Goal: Task Accomplishment & Management: Manage account settings

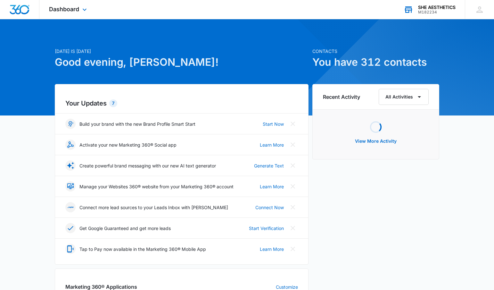
click at [435, 7] on div "SHE AESTHETICS" at bounding box center [436, 7] width 37 height 5
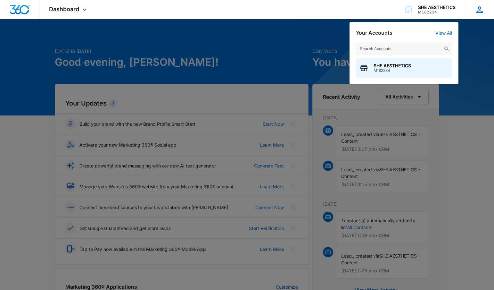
click at [474, 10] on div "KE [PERSON_NAME] [EMAIL_ADDRESS][DOMAIN_NAME] My Profile Notifications Support …" at bounding box center [479, 9] width 29 height 19
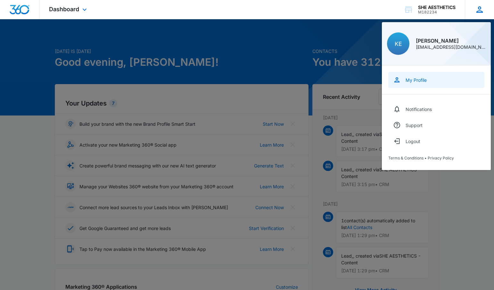
click at [425, 81] on div "My Profile" at bounding box center [416, 79] width 21 height 5
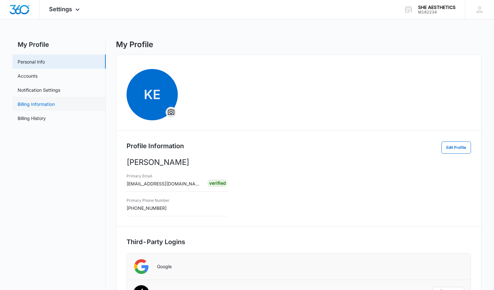
click at [46, 106] on link "Billing Information" at bounding box center [36, 104] width 37 height 7
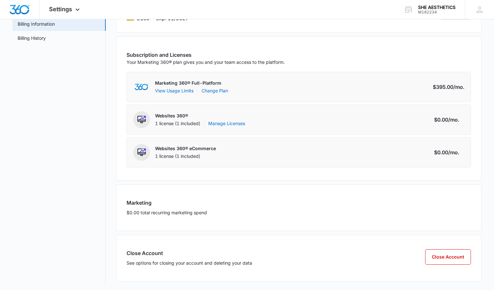
scroll to position [83, 0]
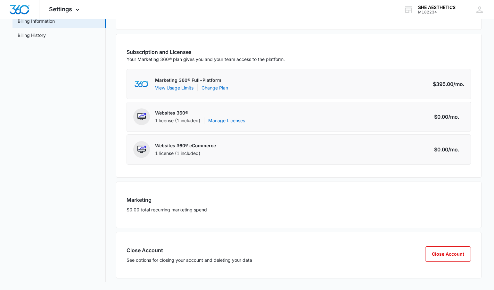
click at [218, 90] on link "Change Plan" at bounding box center [215, 87] width 27 height 7
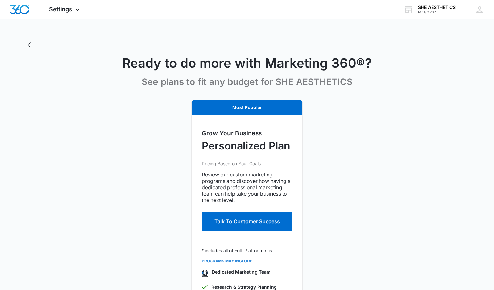
click at [30, 38] on div "Settings Apps Reputation Websites Forms CRM Email Social Shop Payments POS Cont…" at bounding box center [247, 214] width 494 height 428
click at [31, 43] on icon "Back" at bounding box center [31, 45] width 8 height 8
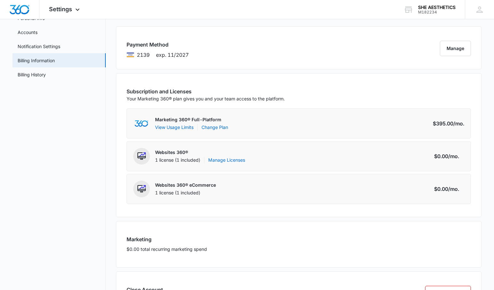
scroll to position [46, 0]
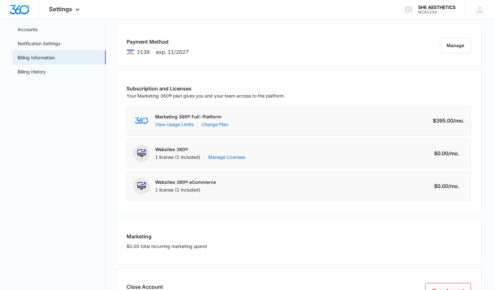
click at [195, 122] on div "View Usage Limits Change Plan" at bounding box center [191, 124] width 73 height 7
click at [191, 123] on button "View Usage Limits" at bounding box center [174, 124] width 38 height 7
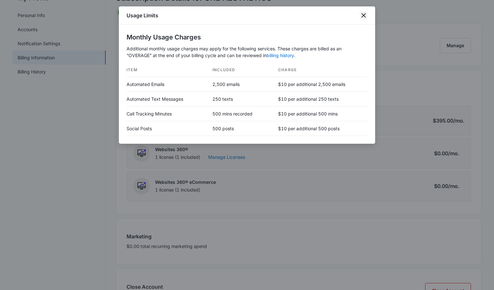
click at [365, 16] on icon "close" at bounding box center [364, 16] width 8 height 8
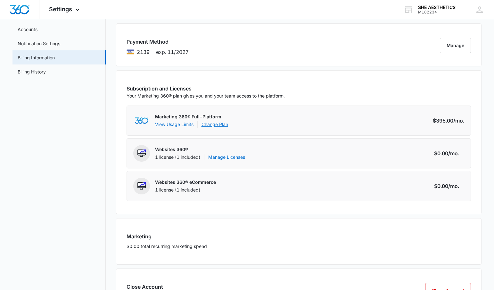
click at [225, 121] on link "Change Plan" at bounding box center [215, 124] width 27 height 7
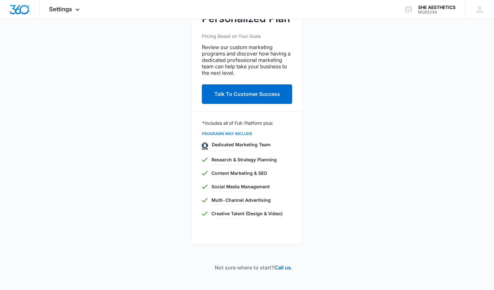
scroll to position [138, 0]
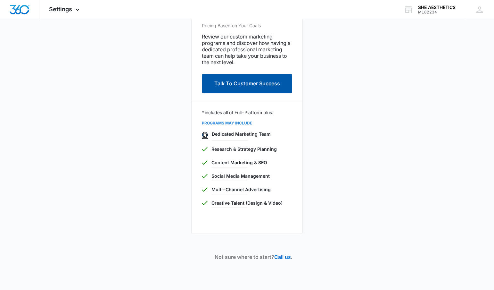
click at [245, 87] on button "Talk To Customer Success" at bounding box center [247, 84] width 90 height 20
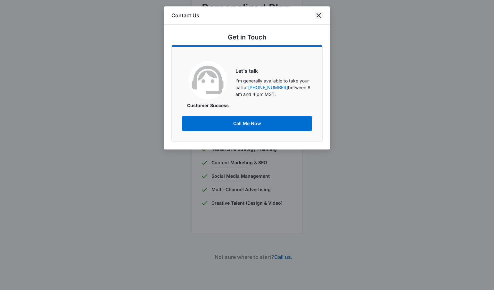
click at [320, 14] on icon "close" at bounding box center [319, 15] width 4 height 4
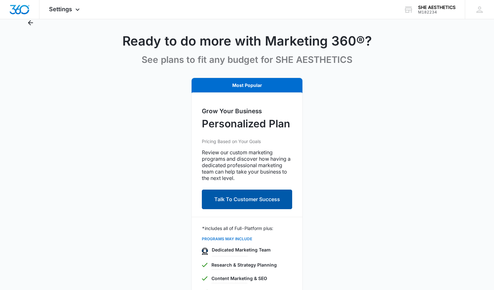
scroll to position [0, 0]
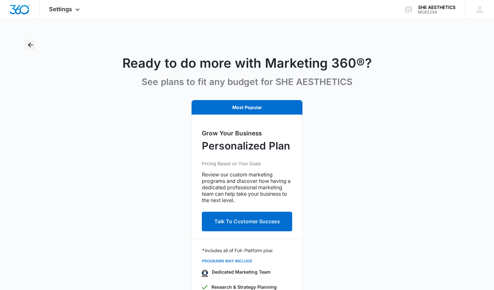
click at [33, 48] on icon "Back" at bounding box center [31, 45] width 8 height 8
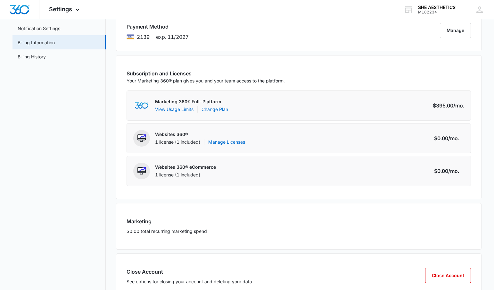
scroll to position [83, 0]
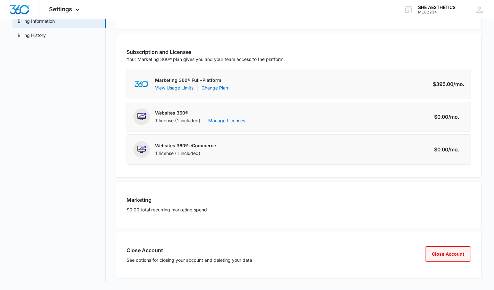
click at [454, 256] on button "Close Account" at bounding box center [448, 253] width 46 height 15
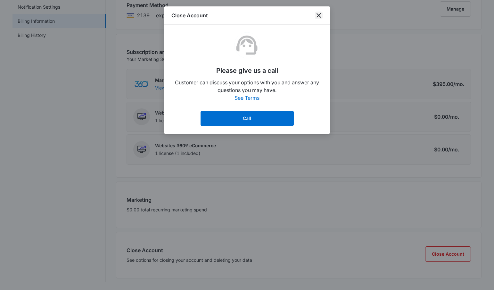
click at [321, 16] on icon "close" at bounding box center [319, 16] width 8 height 8
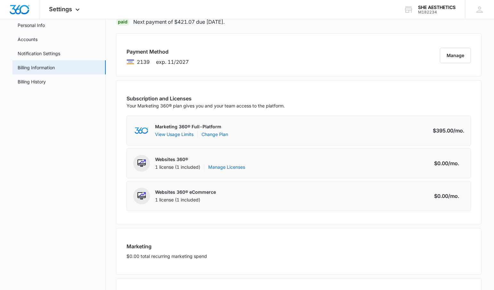
scroll to position [0, 0]
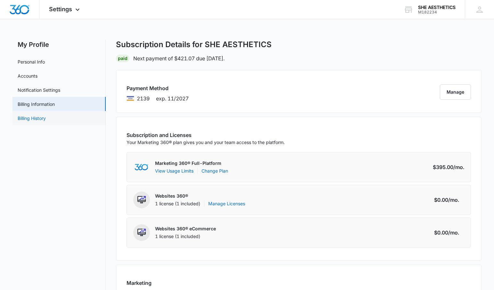
click at [46, 121] on link "Billing History" at bounding box center [32, 118] width 28 height 7
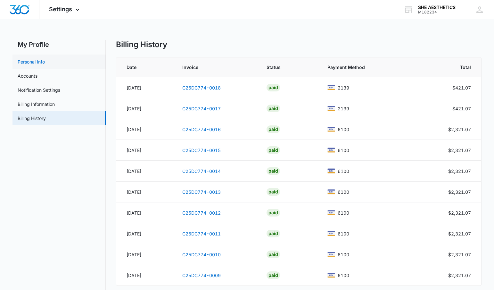
click at [45, 64] on link "Personal Info" at bounding box center [31, 61] width 27 height 7
